Goal: Obtain resource: Obtain resource

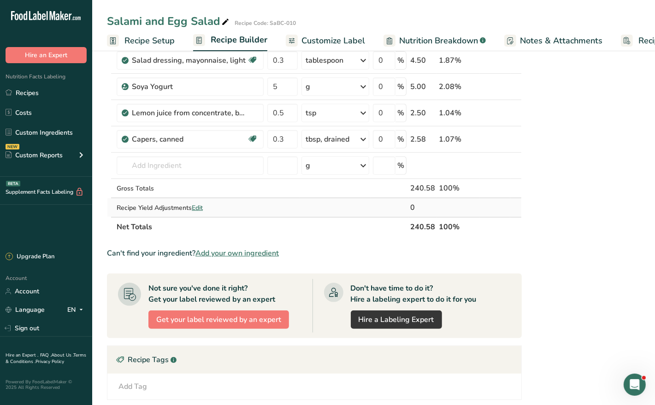
scroll to position [288, 0]
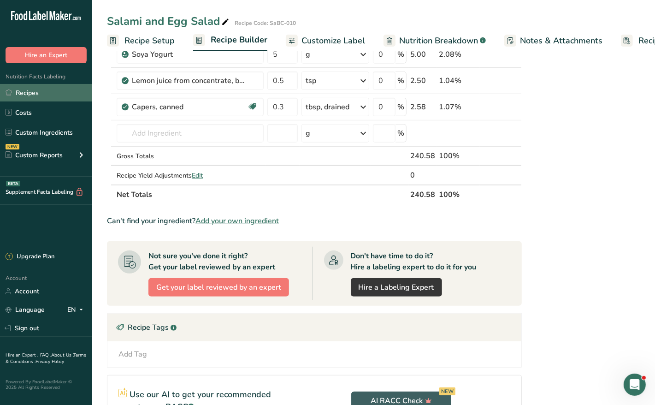
click at [6, 90] on icon at bounding box center [9, 92] width 6 height 7
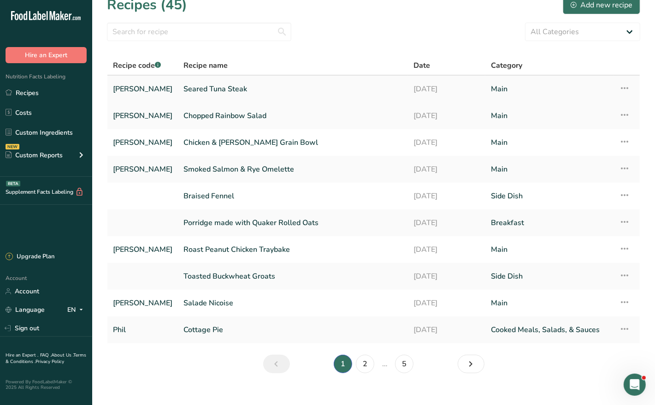
scroll to position [24, 0]
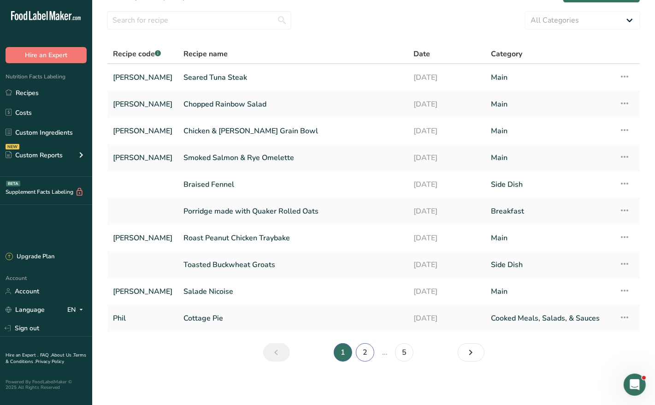
click at [365, 353] on link "2" at bounding box center [365, 352] width 18 height 18
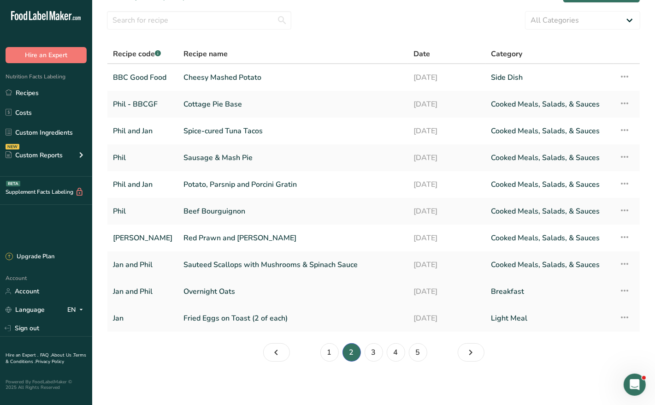
click at [205, 291] on link "Overnight Oats" at bounding box center [293, 291] width 219 height 19
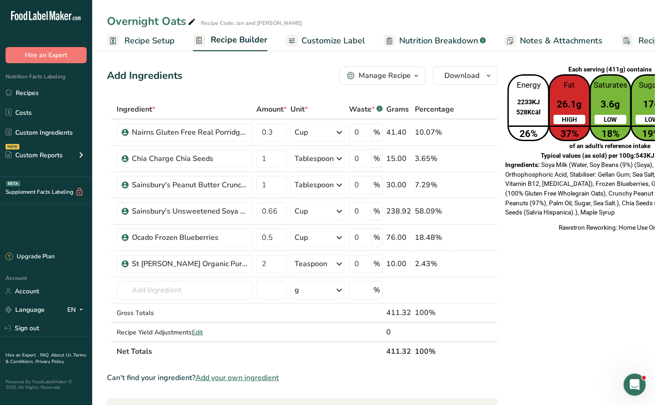
click at [414, 75] on icon "button" at bounding box center [416, 76] width 7 height 12
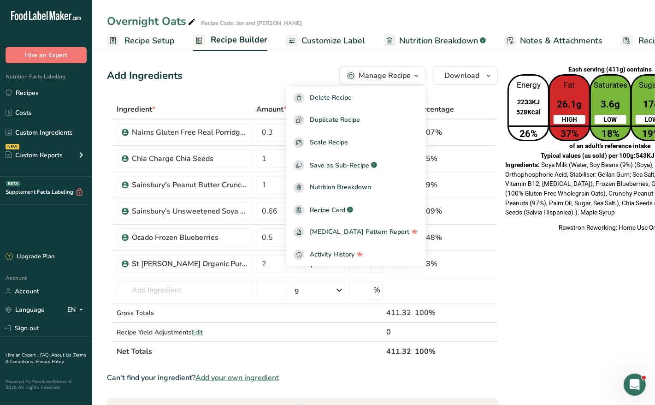
click at [416, 75] on icon "button" at bounding box center [416, 76] width 7 height 12
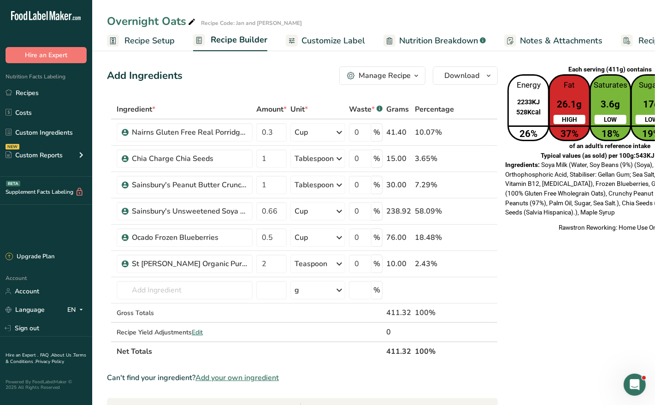
click at [416, 75] on icon "button" at bounding box center [416, 76] width 7 height 12
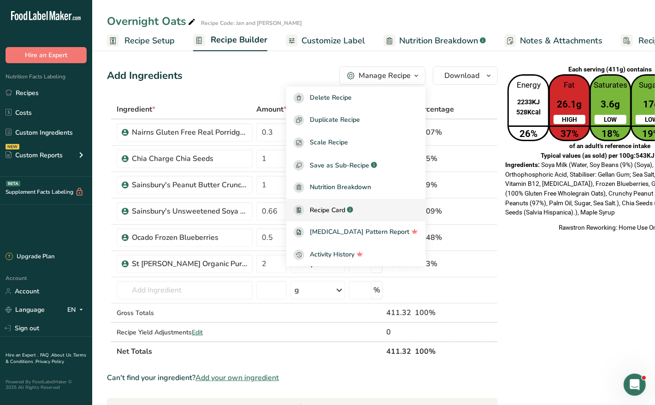
click at [338, 211] on span "Recipe Card" at bounding box center [328, 210] width 36 height 10
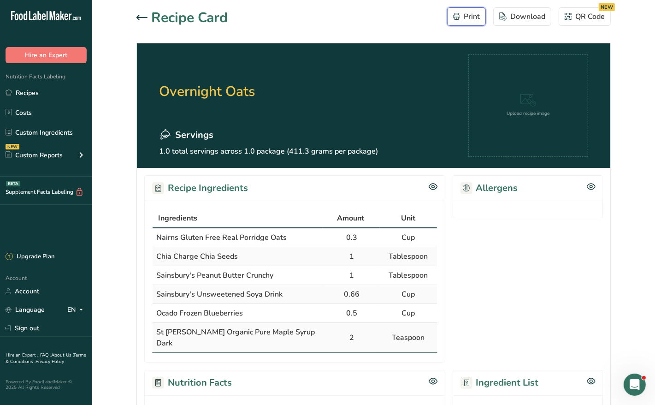
click at [459, 18] on icon "button" at bounding box center [456, 16] width 7 height 7
